Goal: Browse casually

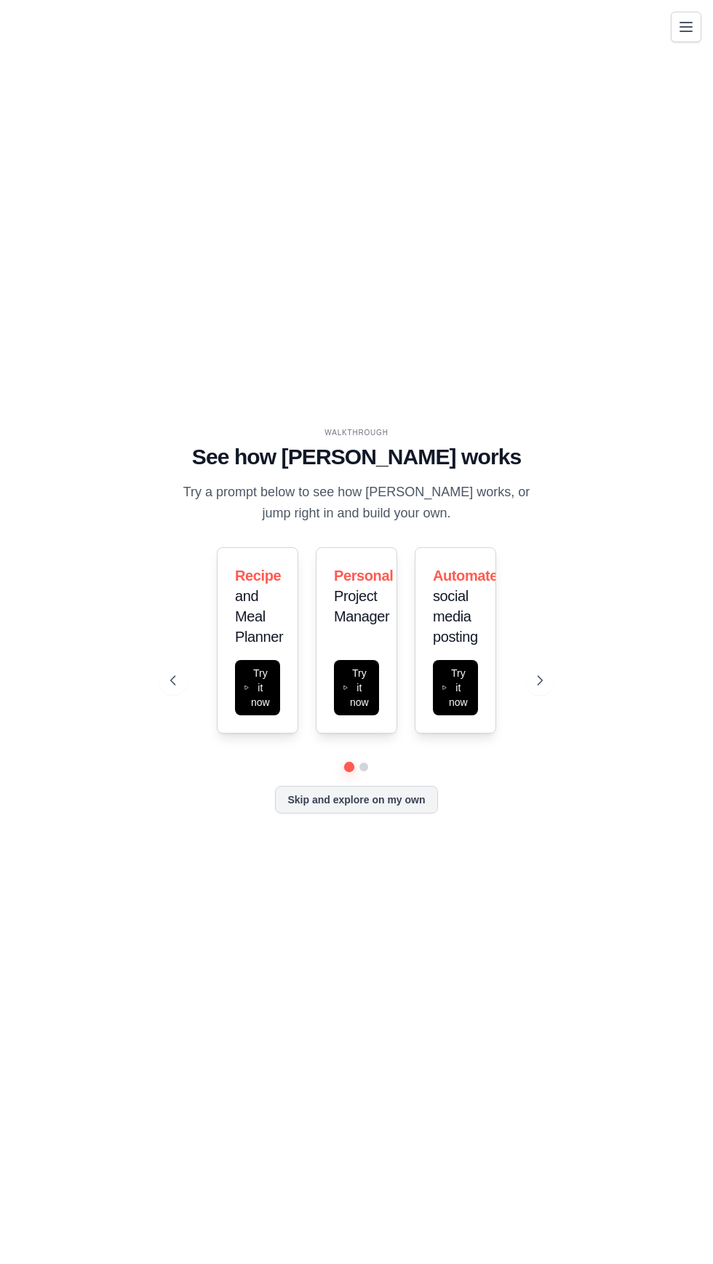
scroll to position [7, 0]
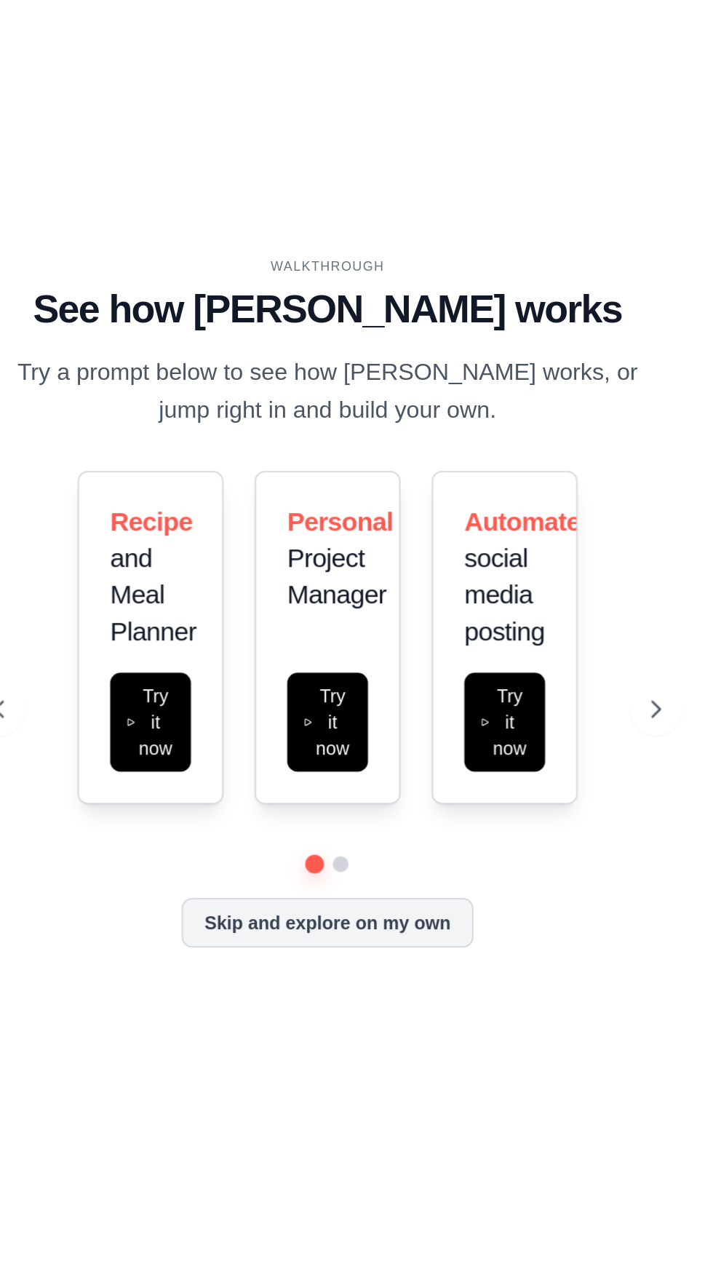
click at [493, 733] on div "Automate social media posting Try it now" at bounding box center [455, 640] width 81 height 186
click at [518, 733] on div "Recipe and Meal Planner Try it now Personal Project Manager Try it now Automate…" at bounding box center [356, 640] width 372 height 186
click at [527, 695] on button at bounding box center [539, 680] width 29 height 29
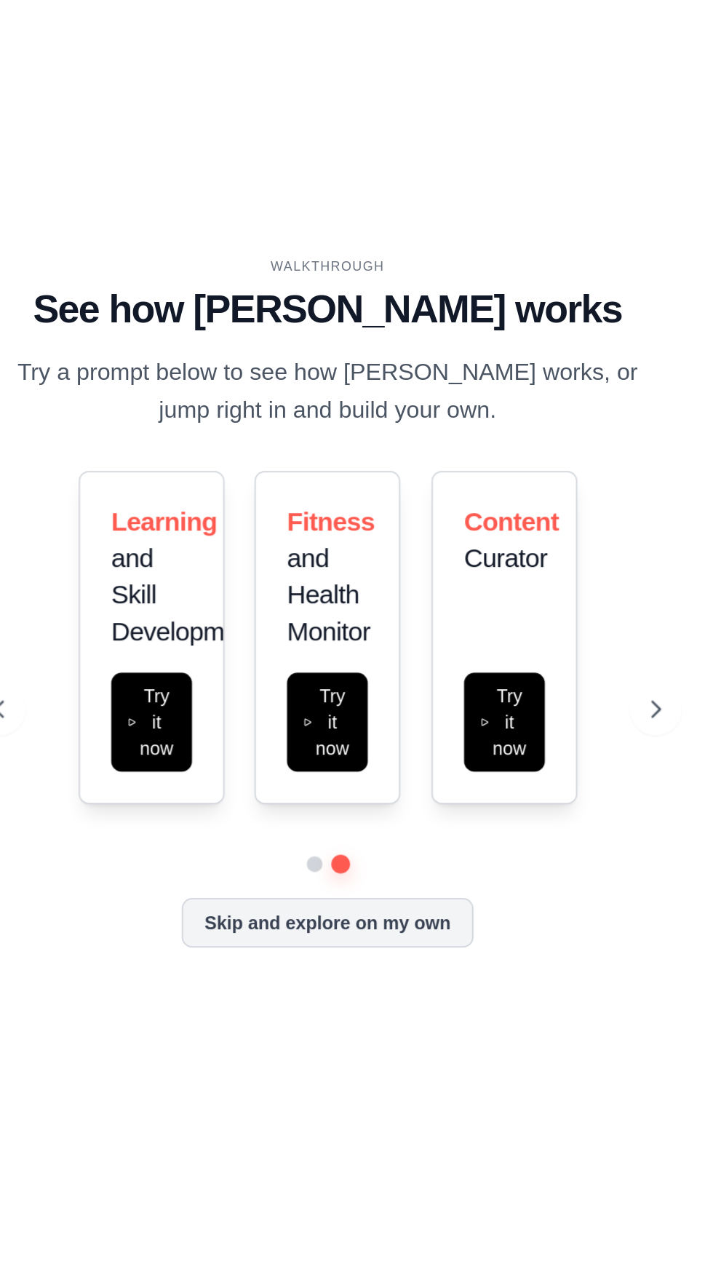
click at [346, 771] on div at bounding box center [356, 767] width 372 height 9
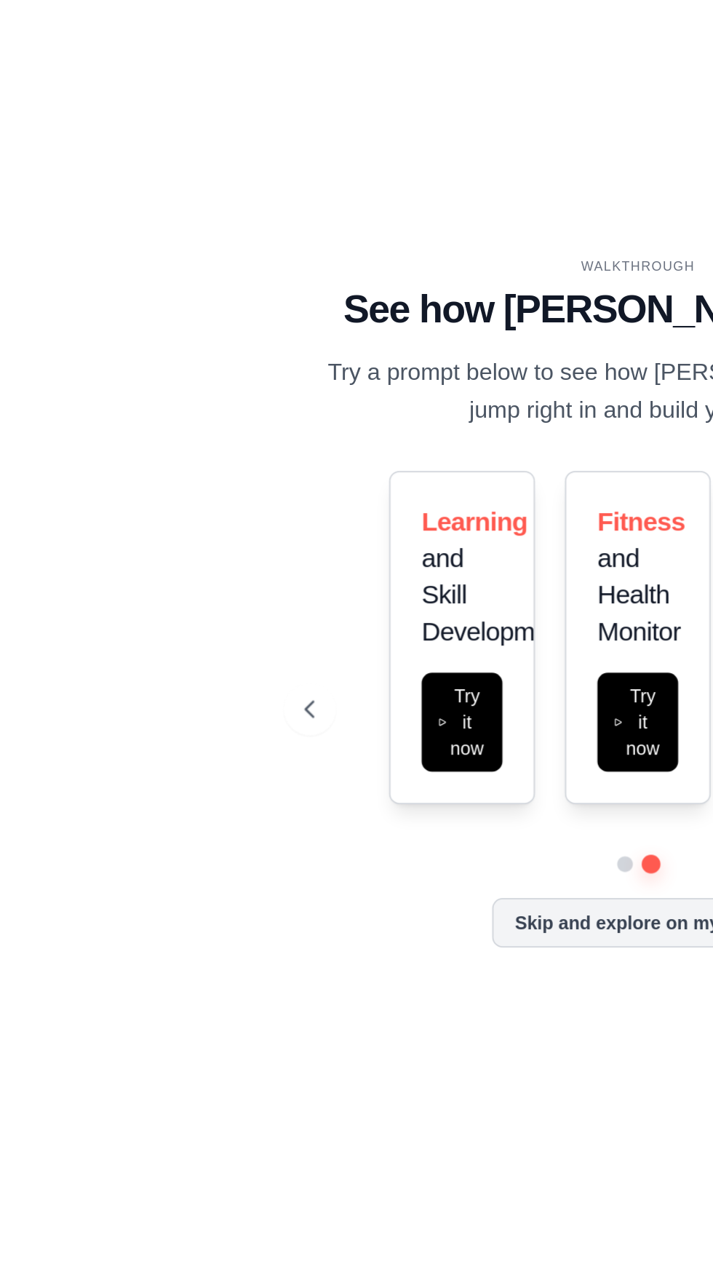
click at [163, 695] on button at bounding box center [173, 680] width 29 height 29
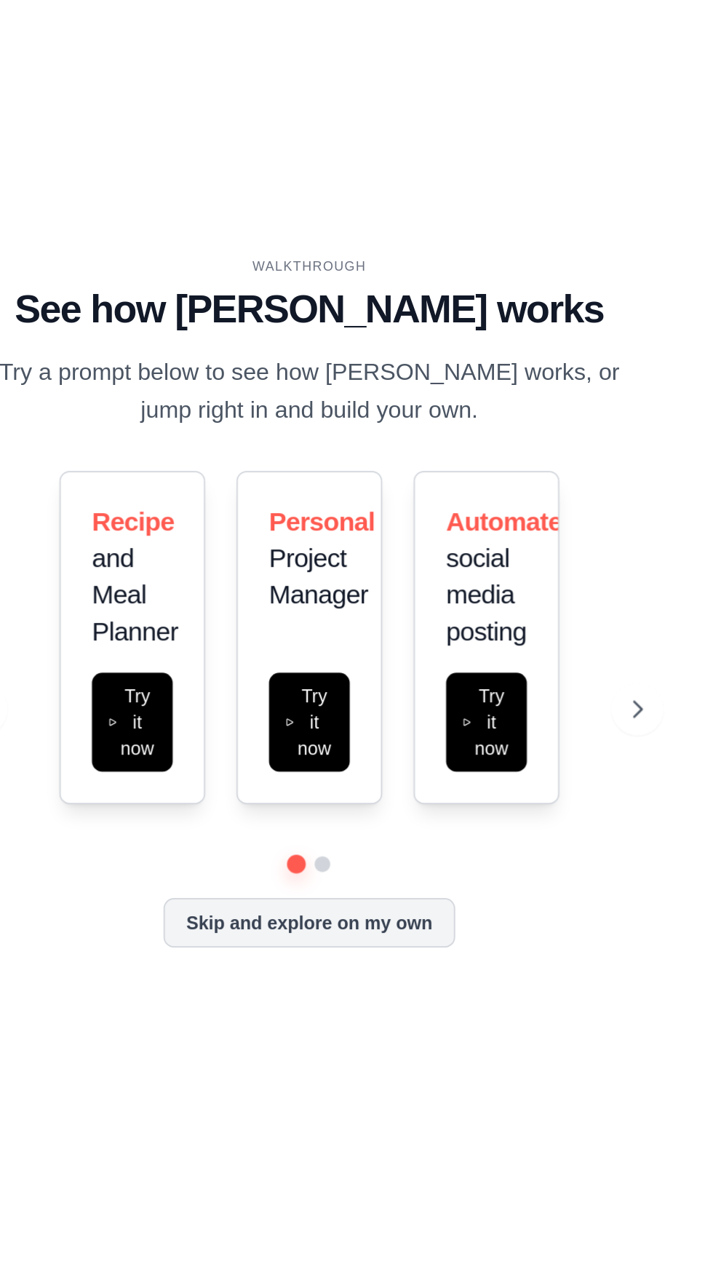
click at [403, 814] on button "Skip and explore on my own" at bounding box center [356, 800] width 162 height 28
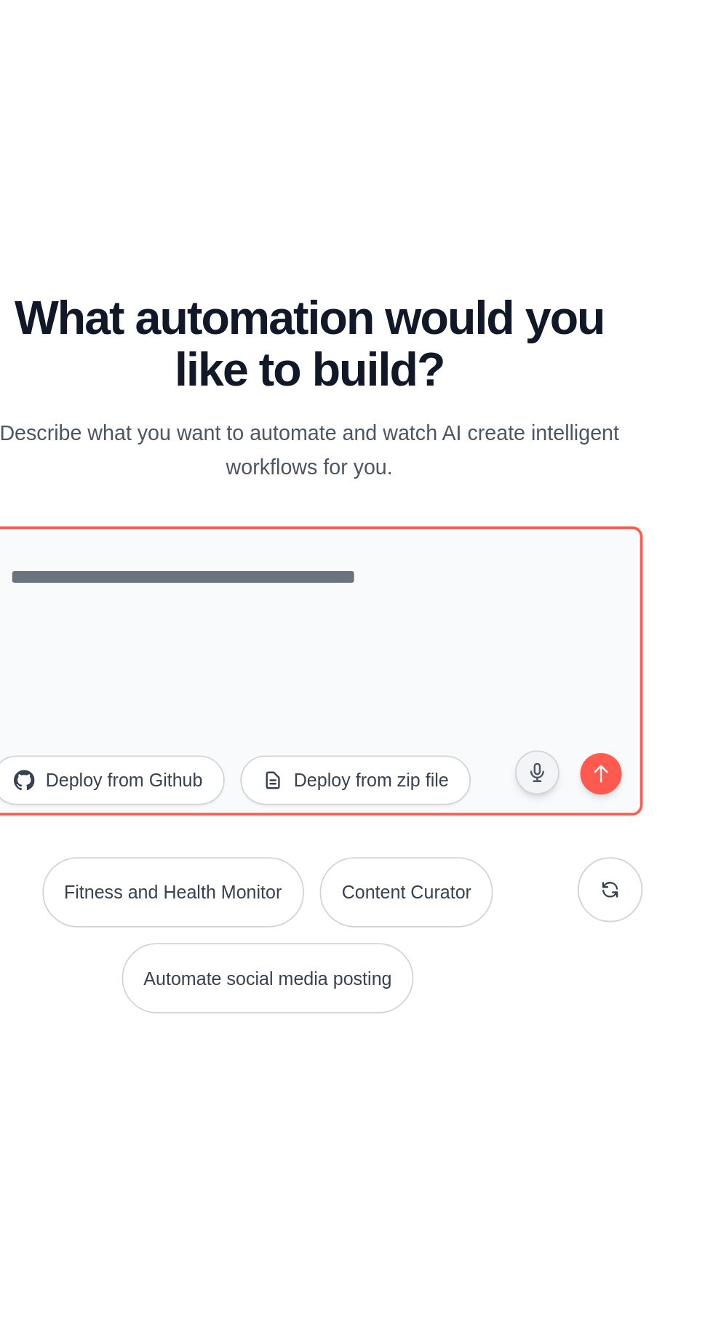
scroll to position [5, 0]
